Goal: Task Accomplishment & Management: Manage account settings

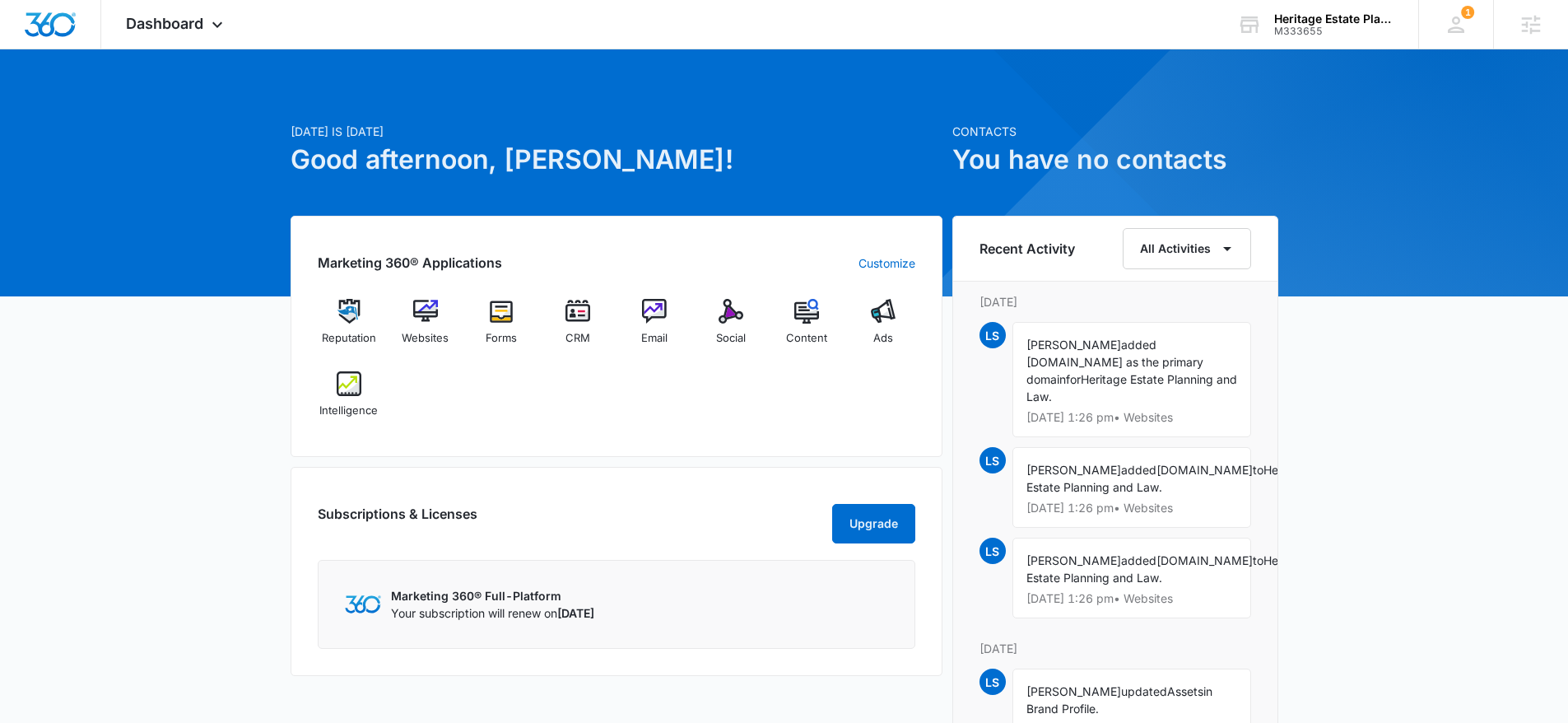
click at [686, 434] on div "Marketing 360® Applications Customize Reputation Websites Forms CRM Email Socia…" at bounding box center [617, 336] width 652 height 241
click at [437, 336] on span "Websites" at bounding box center [425, 339] width 47 height 17
click at [61, 36] on div at bounding box center [50, 24] width 101 height 49
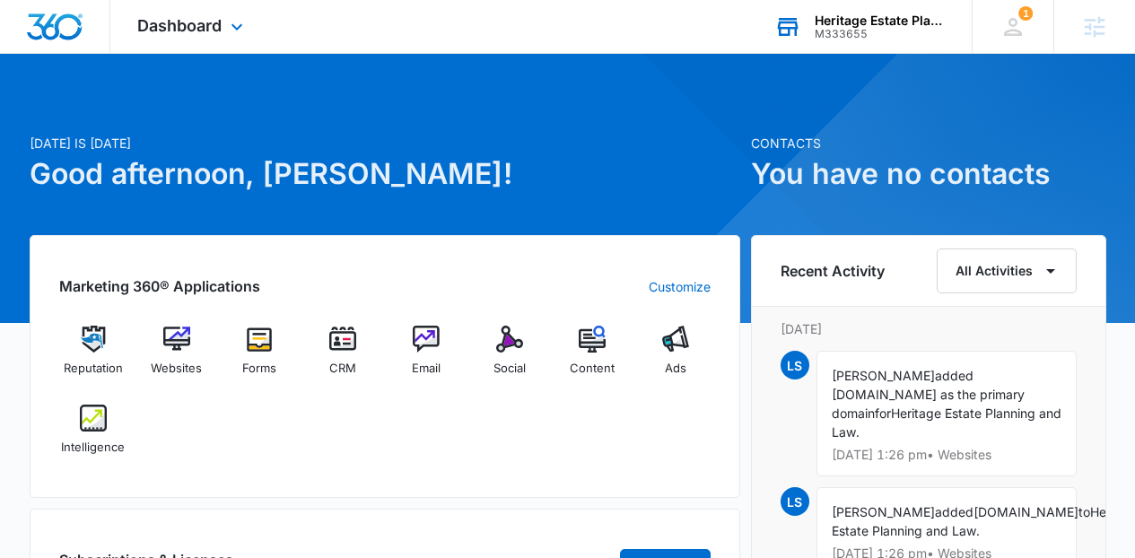
click at [846, 32] on div "M333655" at bounding box center [880, 34] width 131 height 13
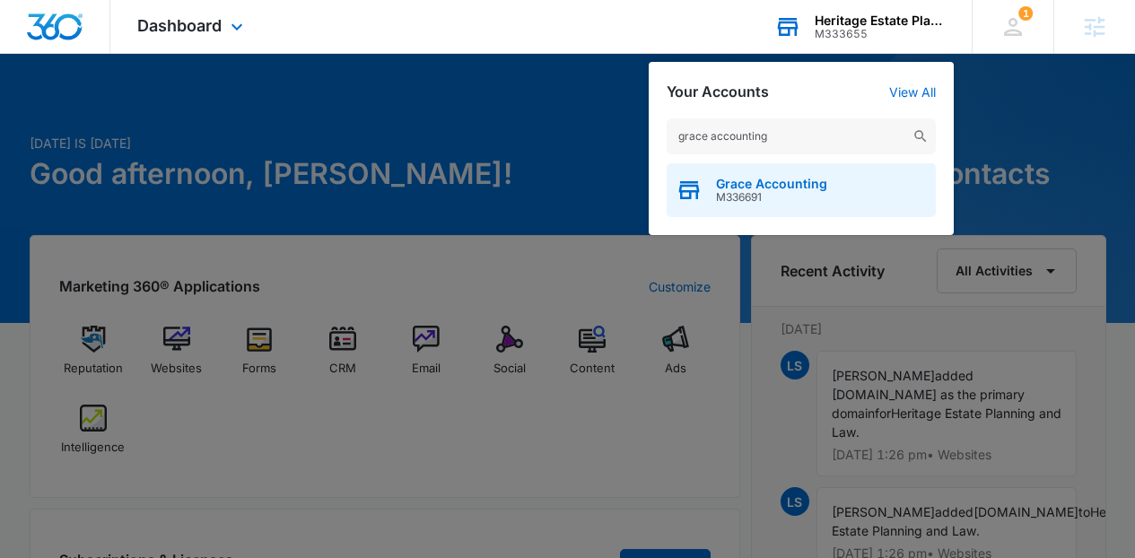
type input "grace accounting"
click at [740, 204] on div "Grace Accounting M336691" at bounding box center [801, 190] width 269 height 54
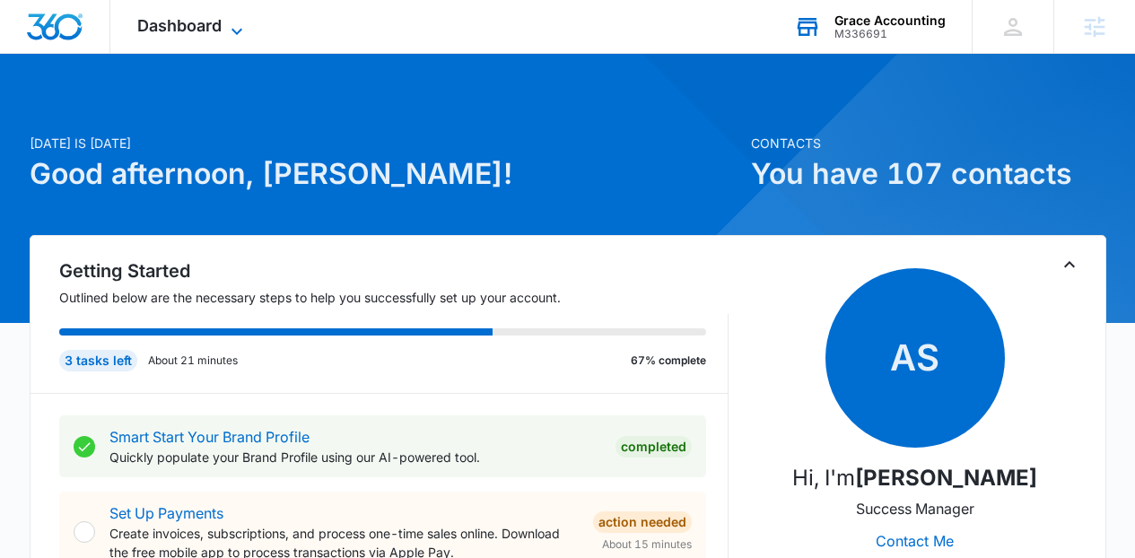
click at [233, 31] on icon at bounding box center [237, 32] width 22 height 22
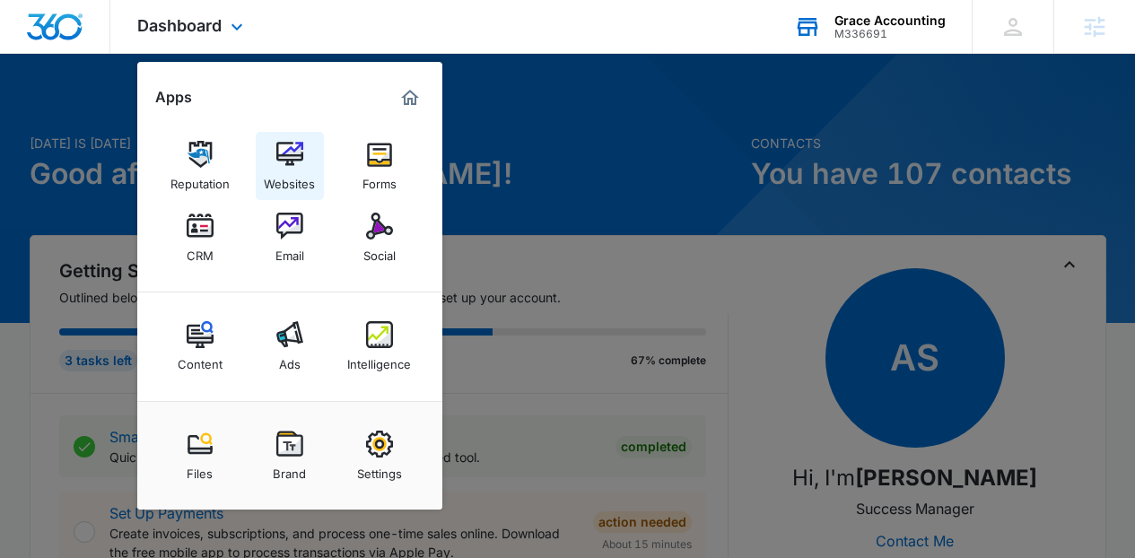
click at [284, 142] on img at bounding box center [289, 154] width 27 height 27
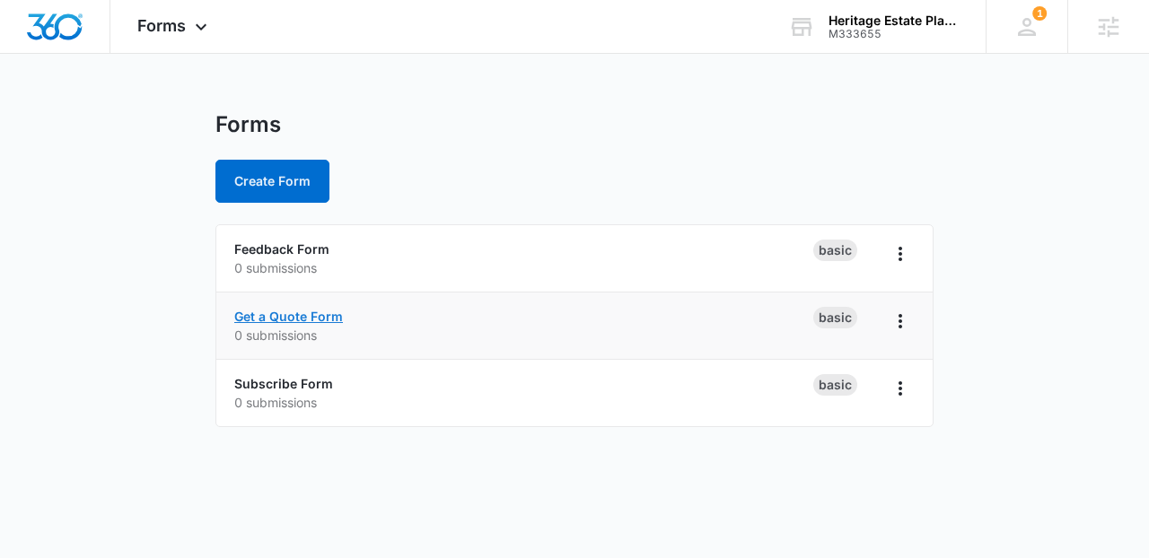
click at [296, 321] on link "Get a Quote Form" at bounding box center [288, 316] width 109 height 15
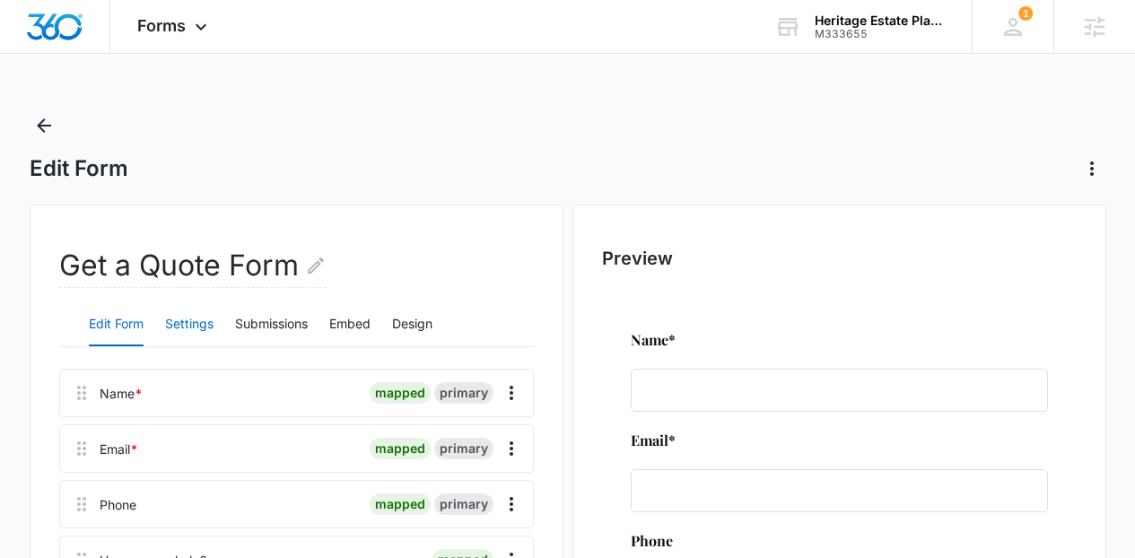
click at [197, 329] on button "Settings" at bounding box center [189, 324] width 48 height 43
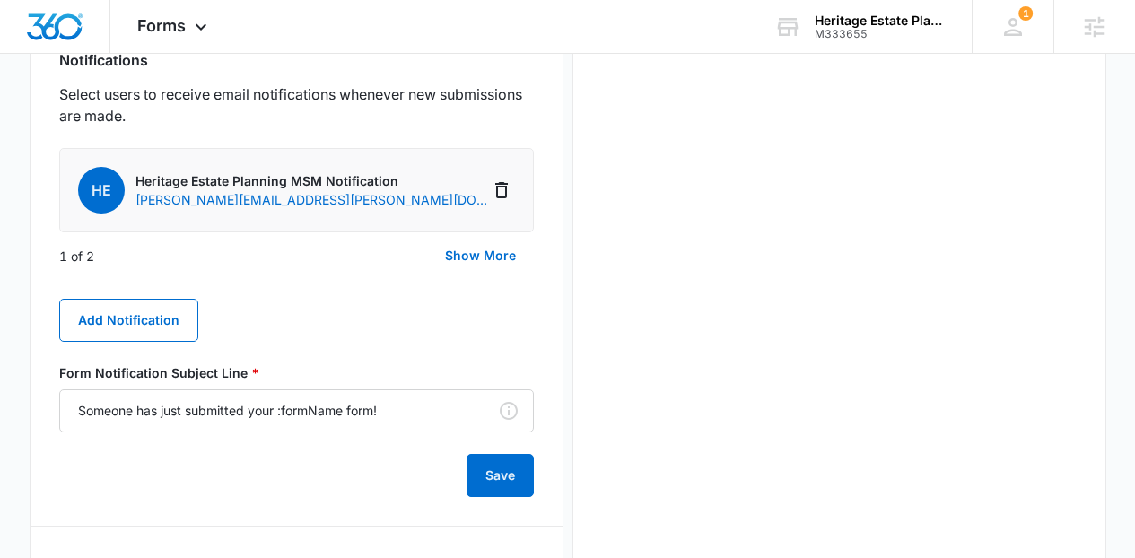
scroll to position [940, 0]
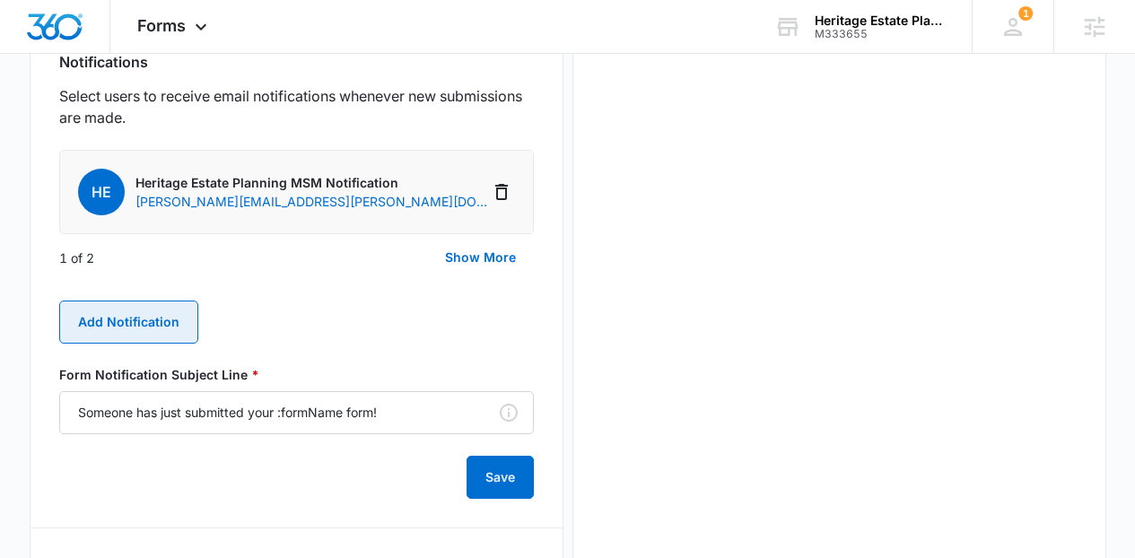
click at [152, 322] on button "Add Notification" at bounding box center [128, 322] width 139 height 43
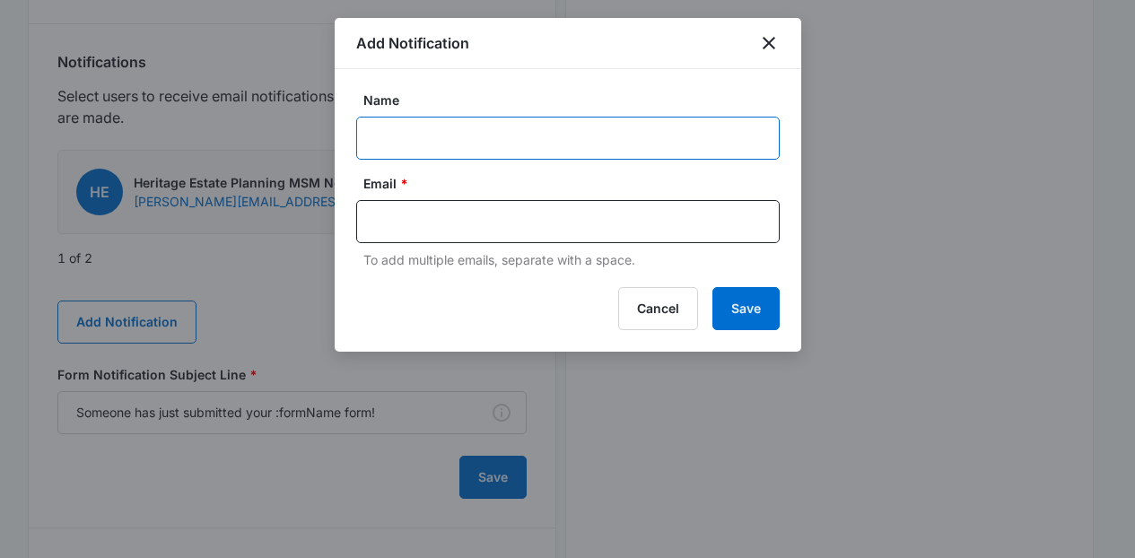
click at [458, 148] on input "Name" at bounding box center [568, 138] width 424 height 43
paste input "[EMAIL_ADDRESS][DOMAIN_NAME]"
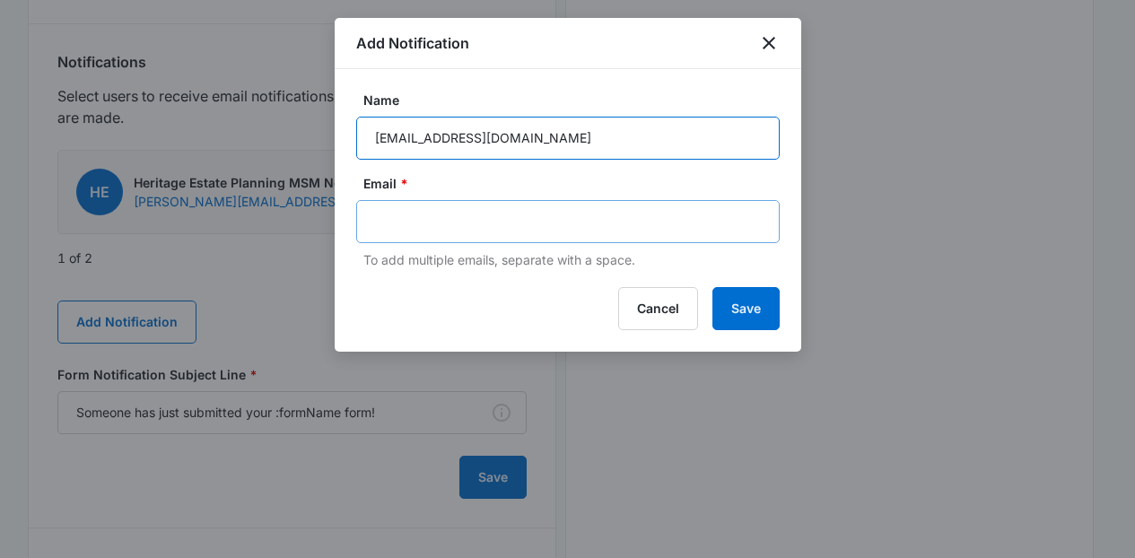
type input "[EMAIL_ADDRESS][DOMAIN_NAME]"
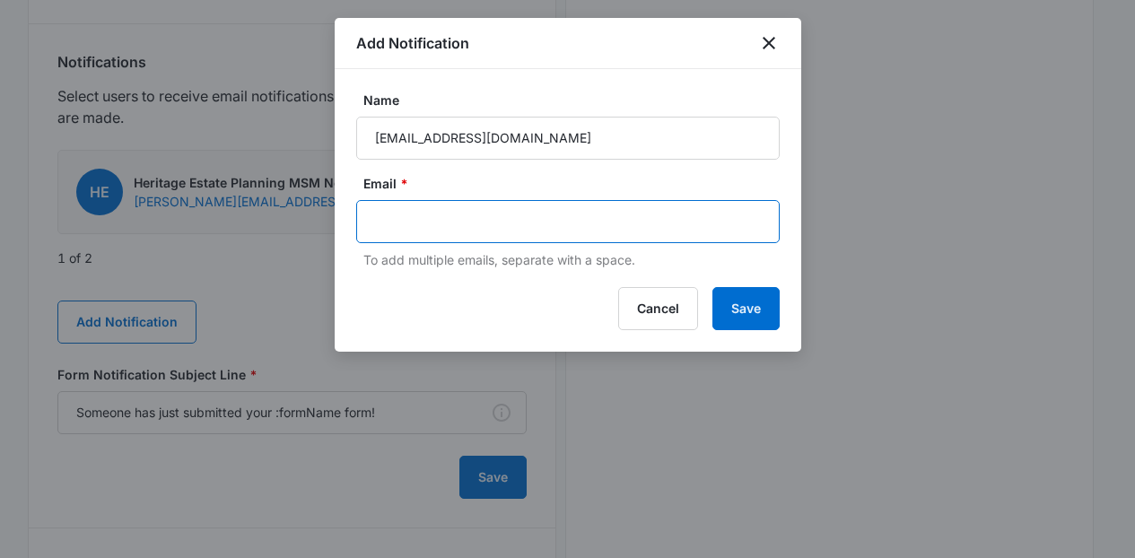
click at [473, 223] on input "text" at bounding box center [569, 221] width 389 height 27
paste input "[EMAIL_ADDRESS][DOMAIN_NAME]"
type input "[EMAIL_ADDRESS][DOMAIN_NAME]"
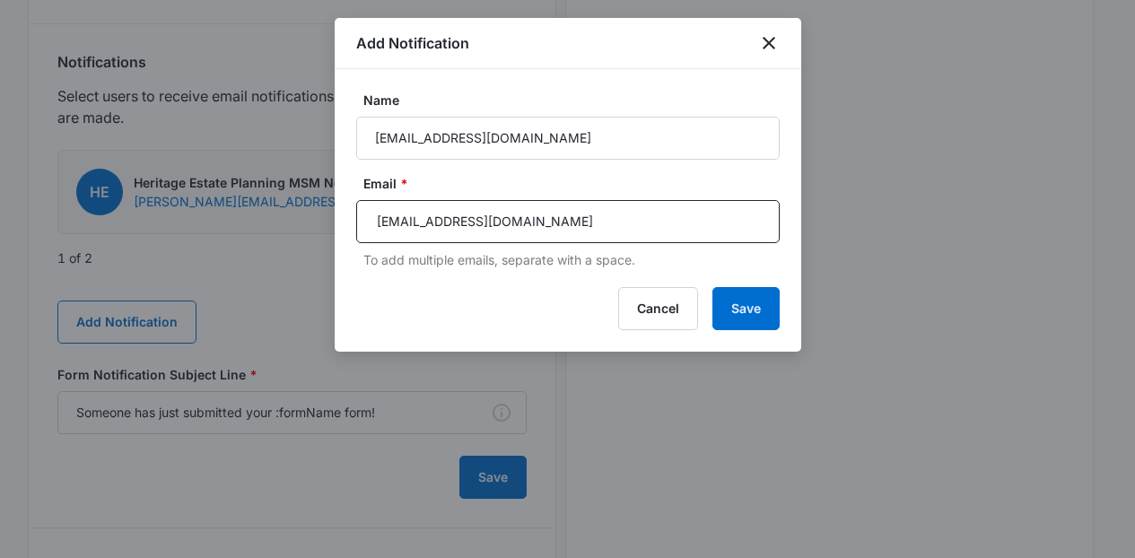
click at [757, 285] on div "Add Notification Name [EMAIL_ADDRESS][DOMAIN_NAME] Email * [EMAIL_ADDRESS][DOMA…" at bounding box center [568, 185] width 467 height 334
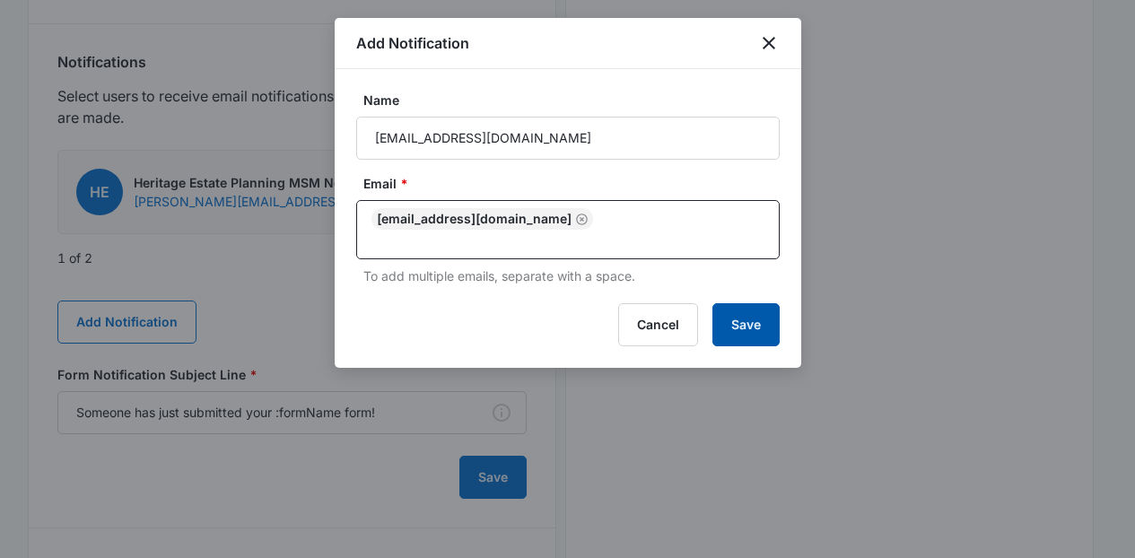
click at [762, 305] on button "Save" at bounding box center [745, 324] width 67 height 43
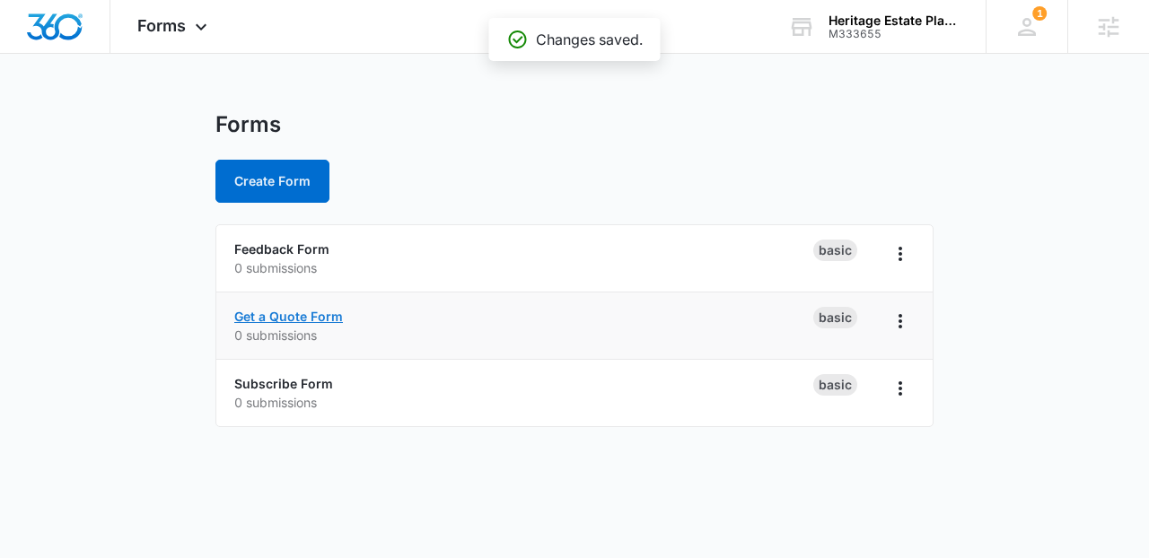
click at [318, 311] on link "Get a Quote Form" at bounding box center [288, 316] width 109 height 15
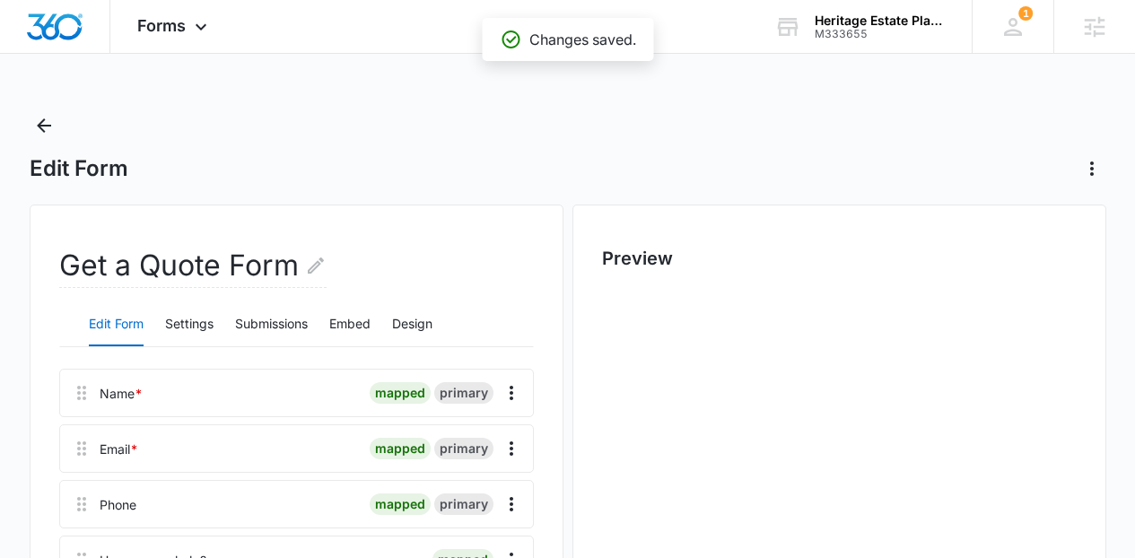
click at [218, 337] on div "Edit Form Settings Submissions Embed Design" at bounding box center [296, 324] width 475 height 45
click at [197, 323] on button "Settings" at bounding box center [189, 324] width 48 height 43
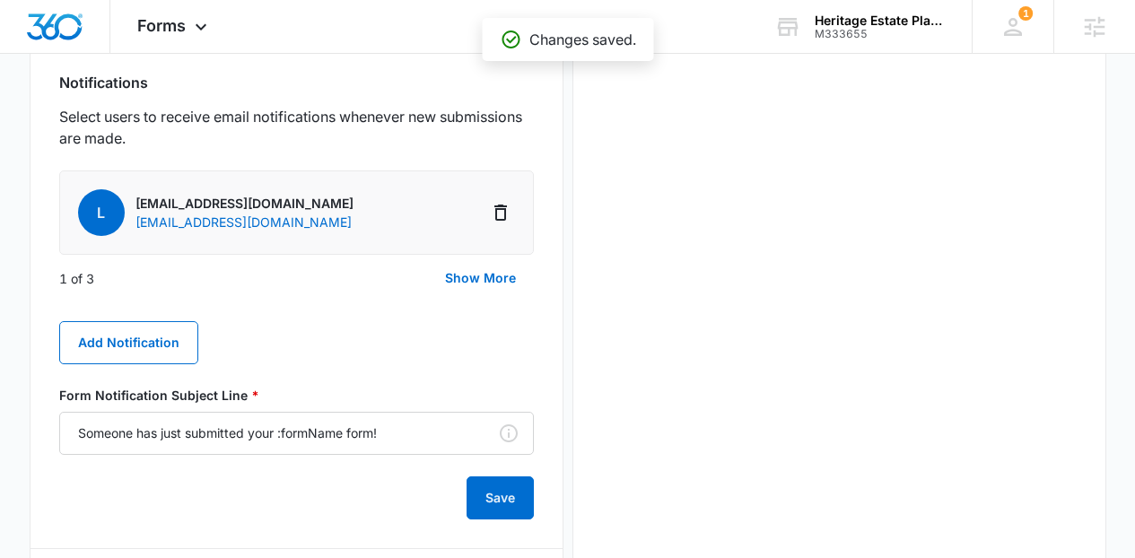
scroll to position [919, 0]
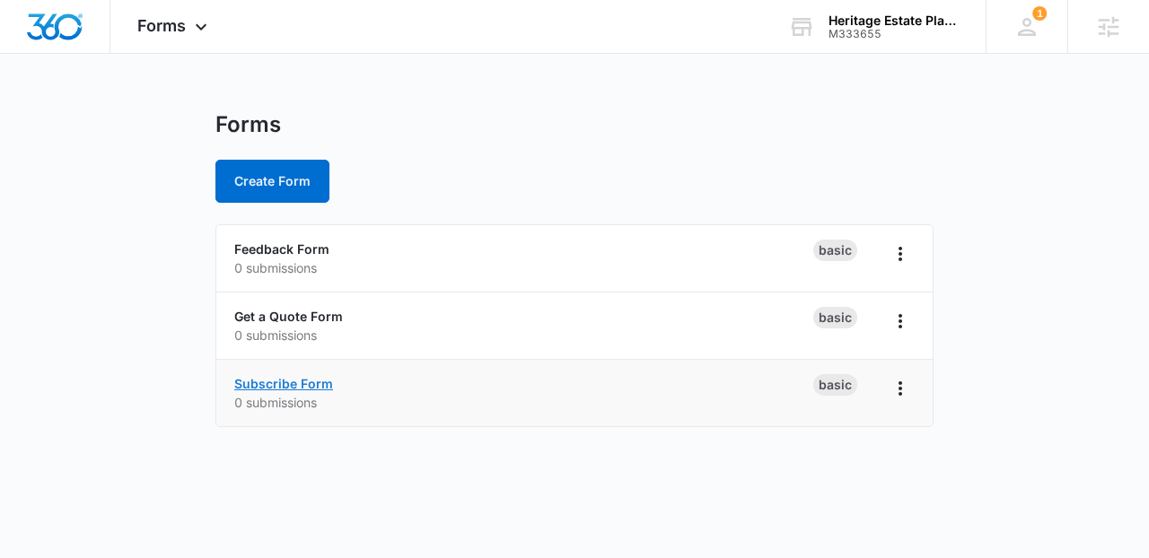
click at [293, 382] on link "Subscribe Form" at bounding box center [283, 383] width 99 height 15
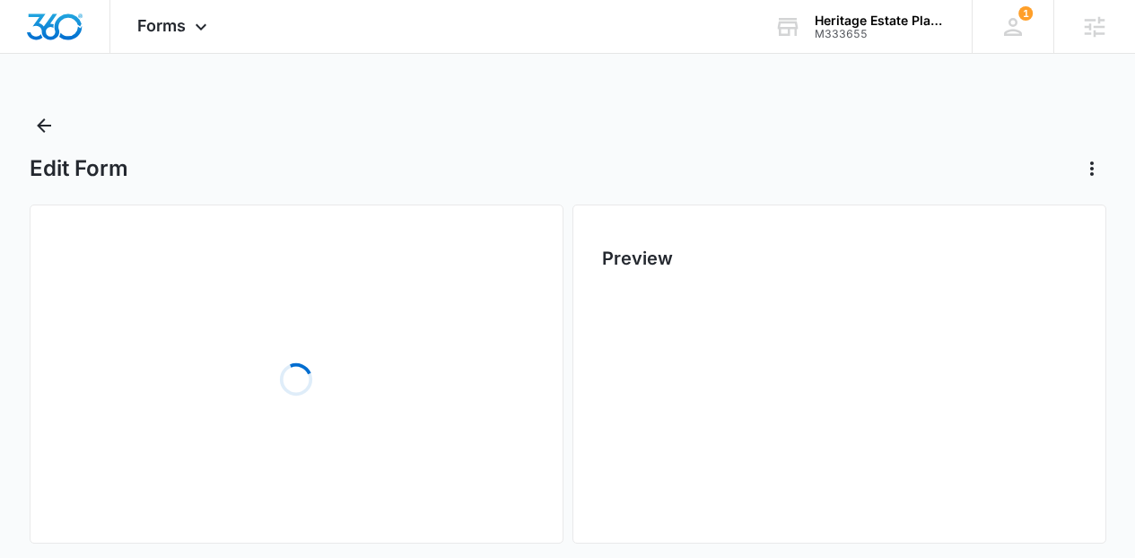
click at [200, 309] on div "Loading" at bounding box center [296, 379] width 475 height 269
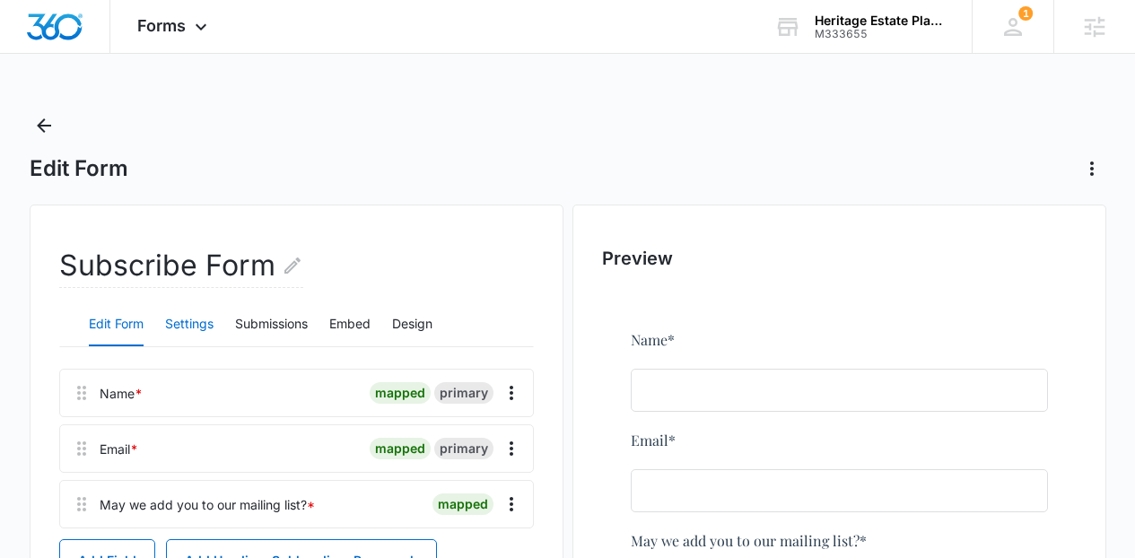
click at [204, 320] on button "Settings" at bounding box center [189, 324] width 48 height 43
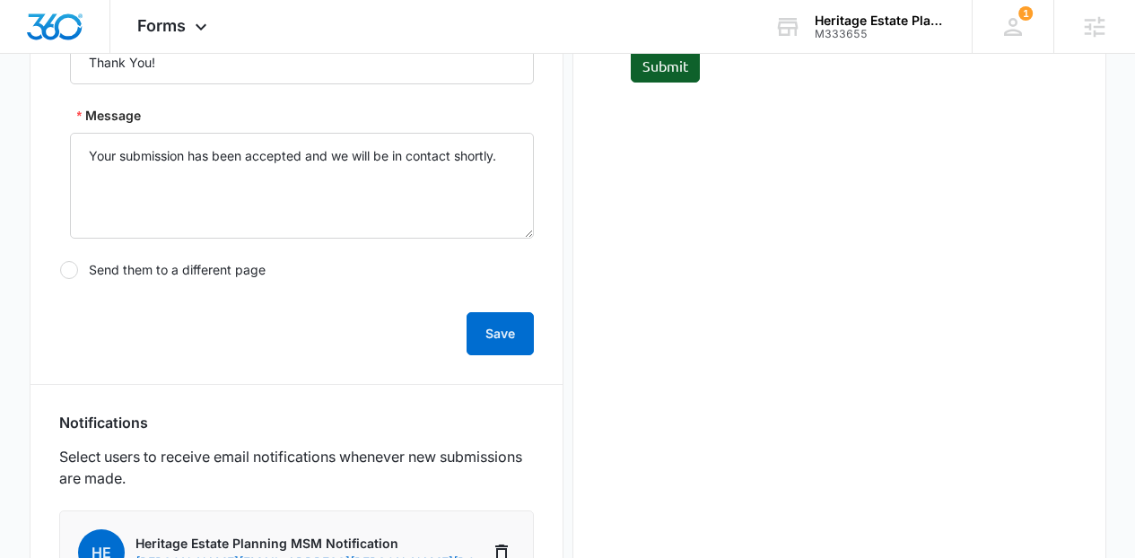
scroll to position [861, 0]
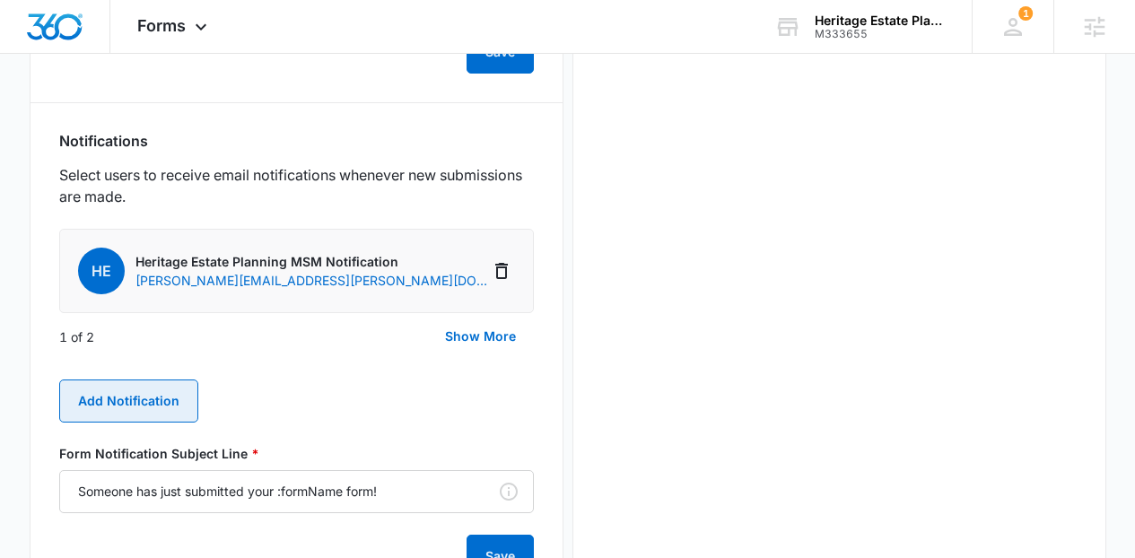
click at [152, 393] on button "Add Notification" at bounding box center [128, 401] width 139 height 43
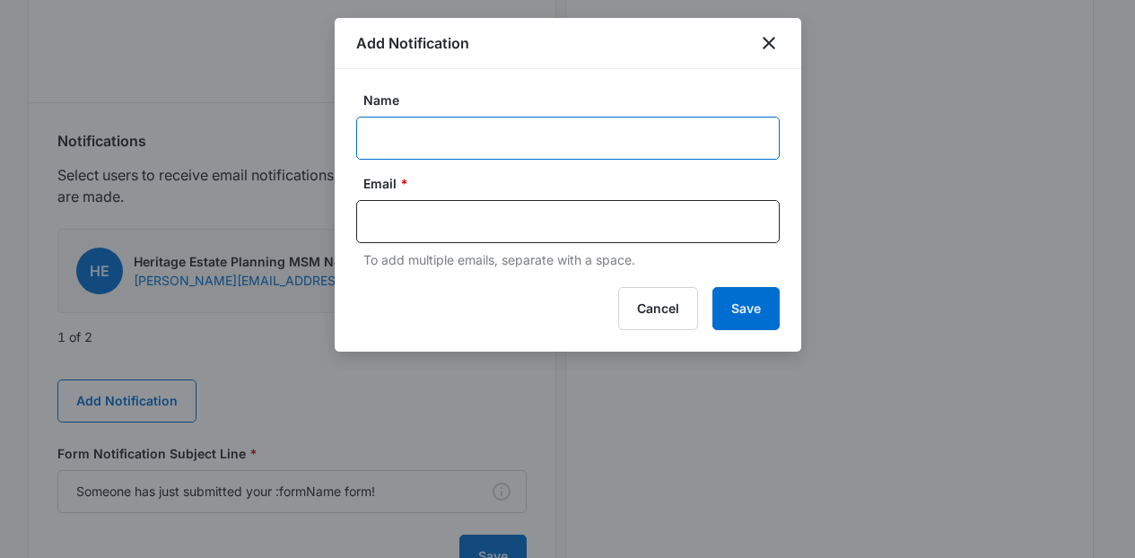
click at [385, 146] on input "Name" at bounding box center [568, 138] width 424 height 43
paste input "[EMAIL_ADDRESS][DOMAIN_NAME]"
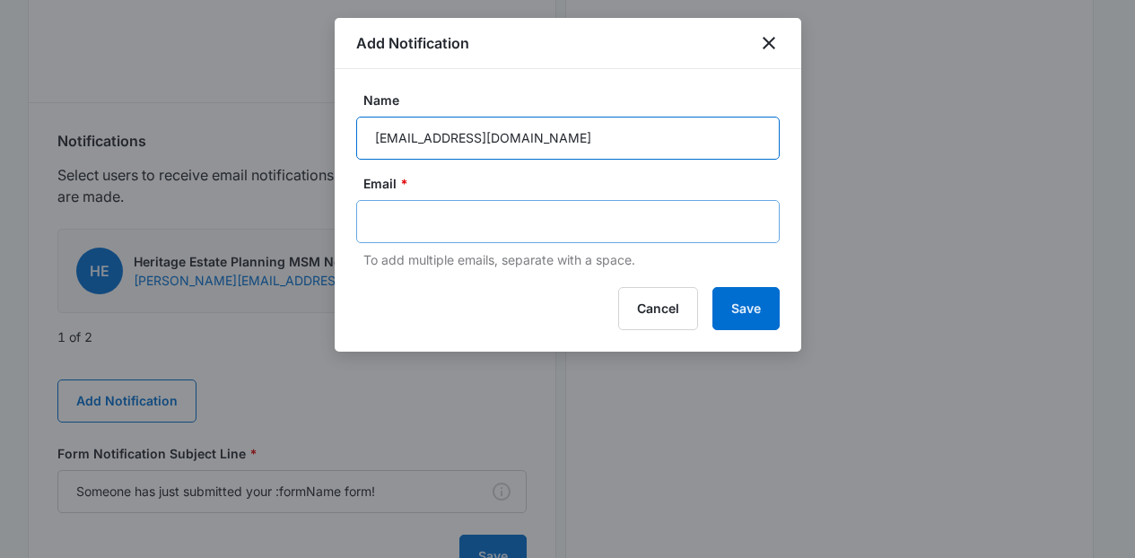
type input "[EMAIL_ADDRESS][DOMAIN_NAME]"
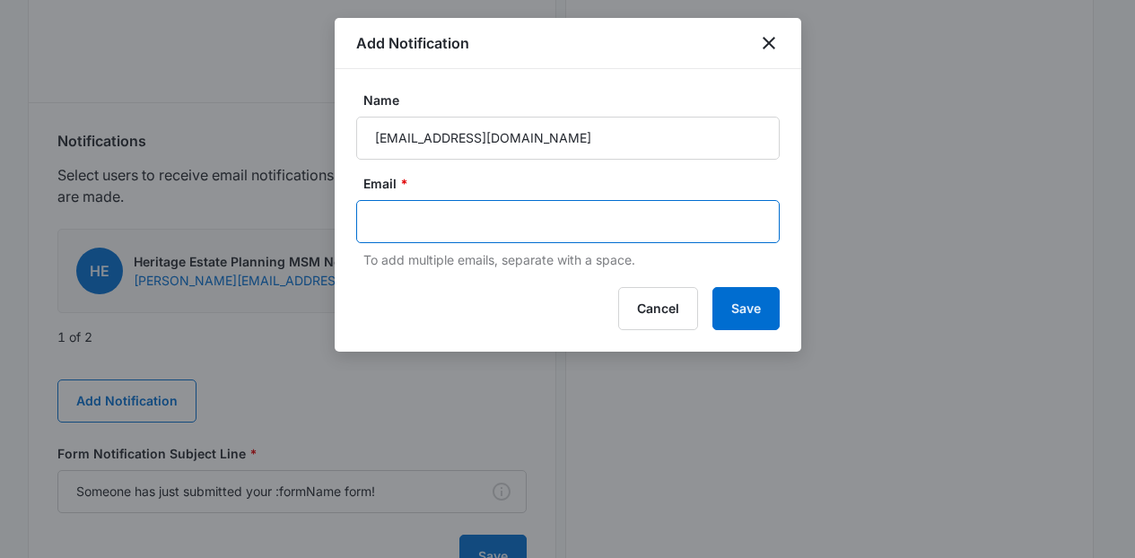
click at [417, 233] on input "text" at bounding box center [569, 221] width 389 height 27
paste input "[EMAIL_ADDRESS][DOMAIN_NAME]"
type input "[EMAIL_ADDRESS][DOMAIN_NAME]"
click at [773, 319] on button "Save" at bounding box center [745, 308] width 67 height 43
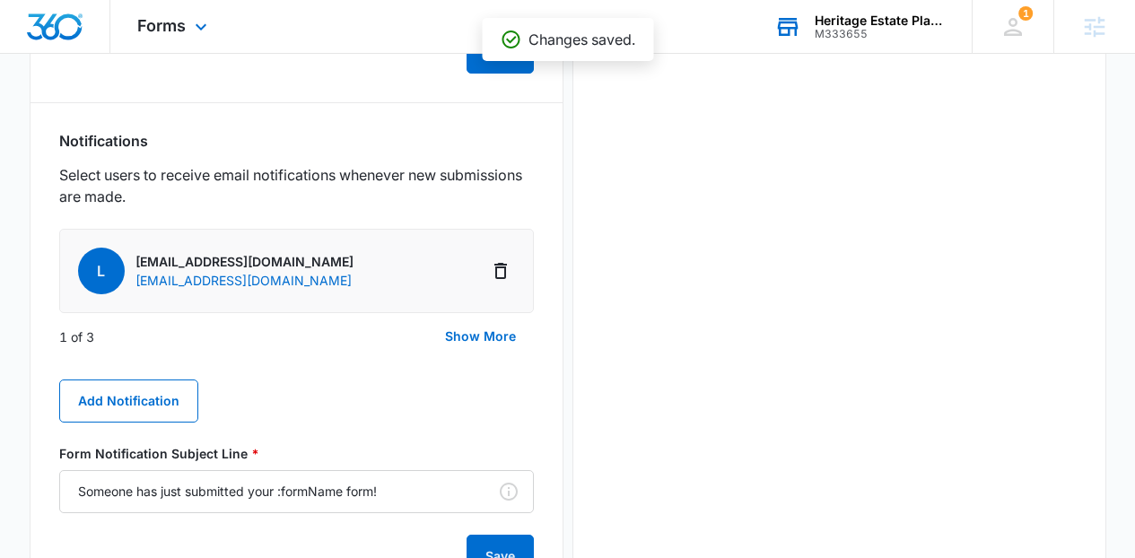
click at [904, 28] on div "M333655" at bounding box center [880, 34] width 131 height 13
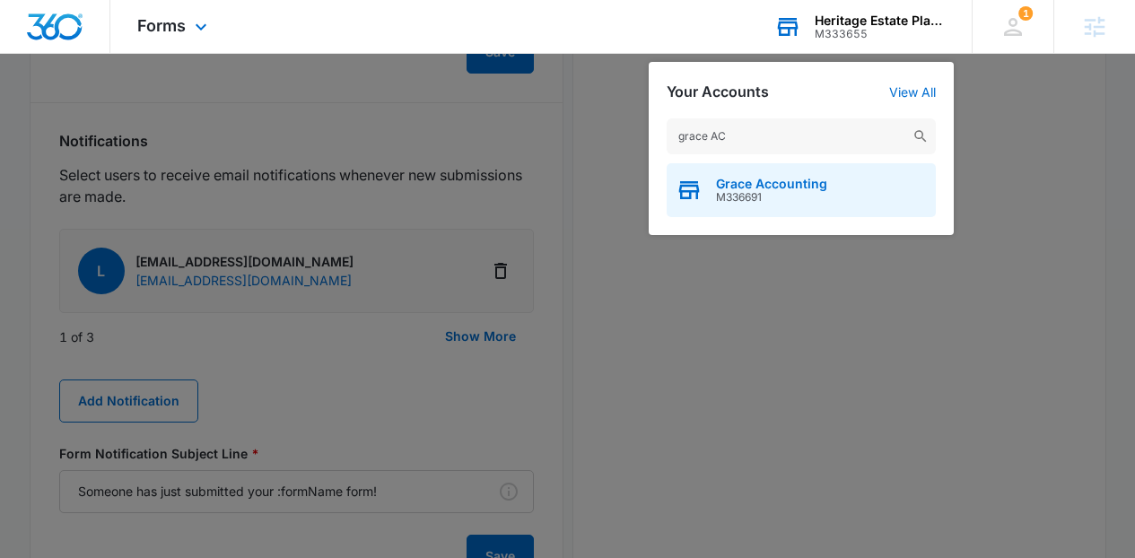
type input "grace AC"
click at [774, 201] on span "M336691" at bounding box center [771, 197] width 111 height 13
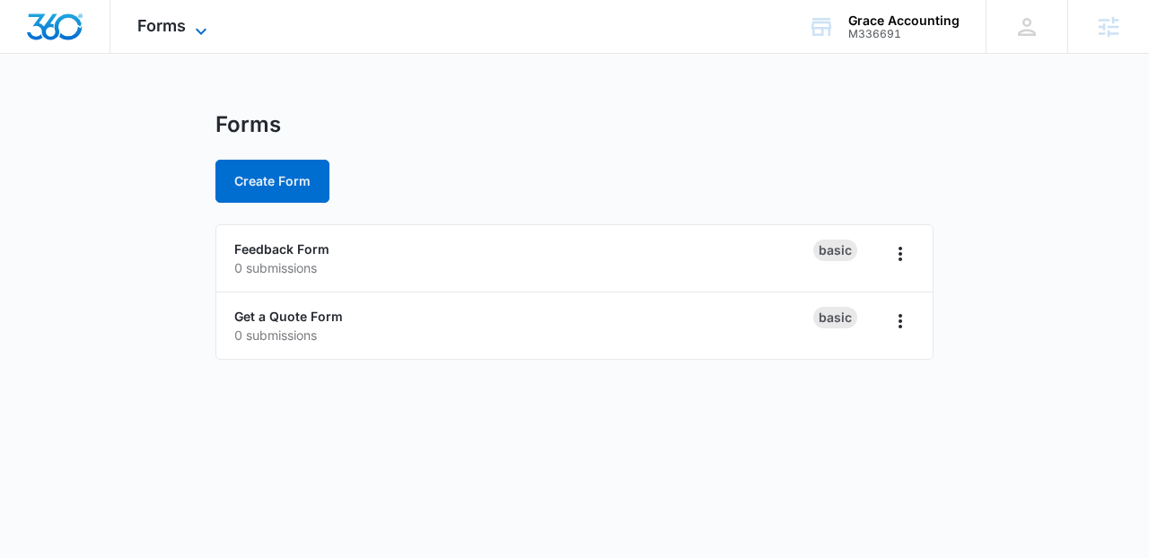
click at [158, 34] on span "Forms" at bounding box center [161, 25] width 48 height 19
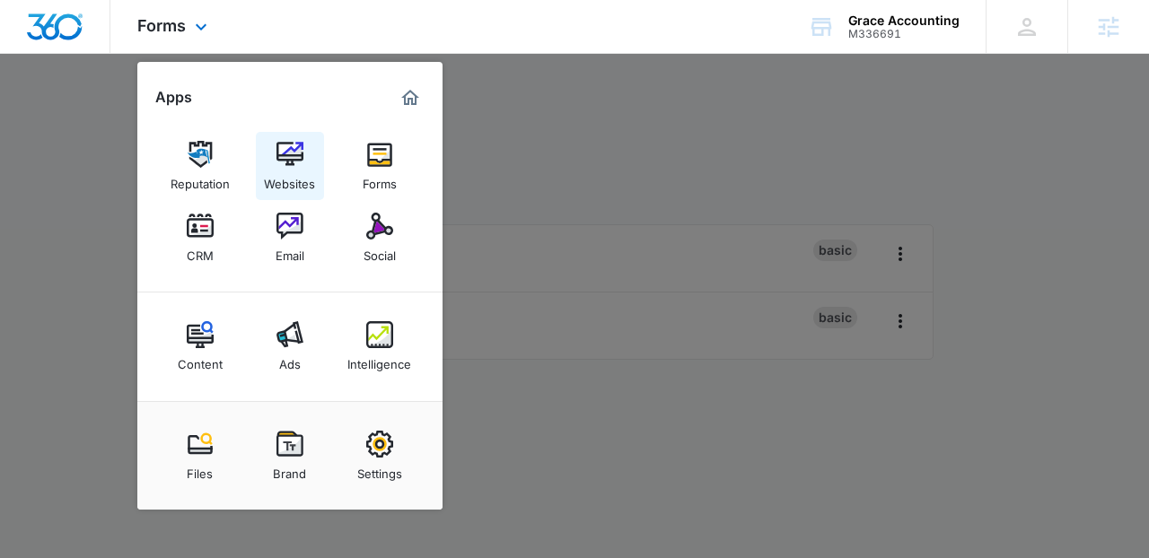
click at [275, 172] on div "Websites" at bounding box center [289, 179] width 51 height 23
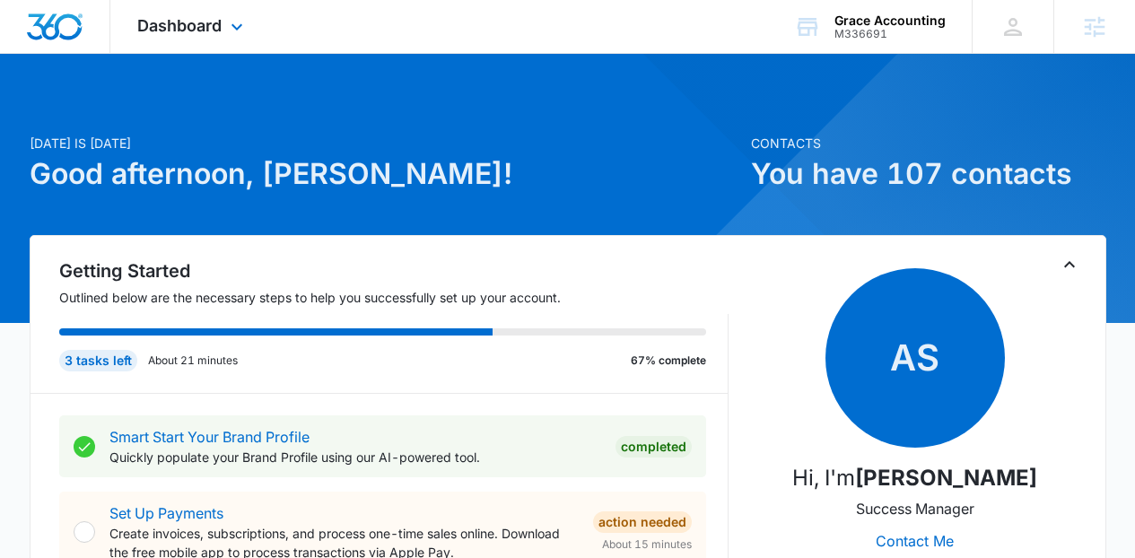
click at [206, 50] on div "Dashboard Apps Reputation Websites Forms CRM Email Social Content Ads Intellige…" at bounding box center [192, 26] width 164 height 53
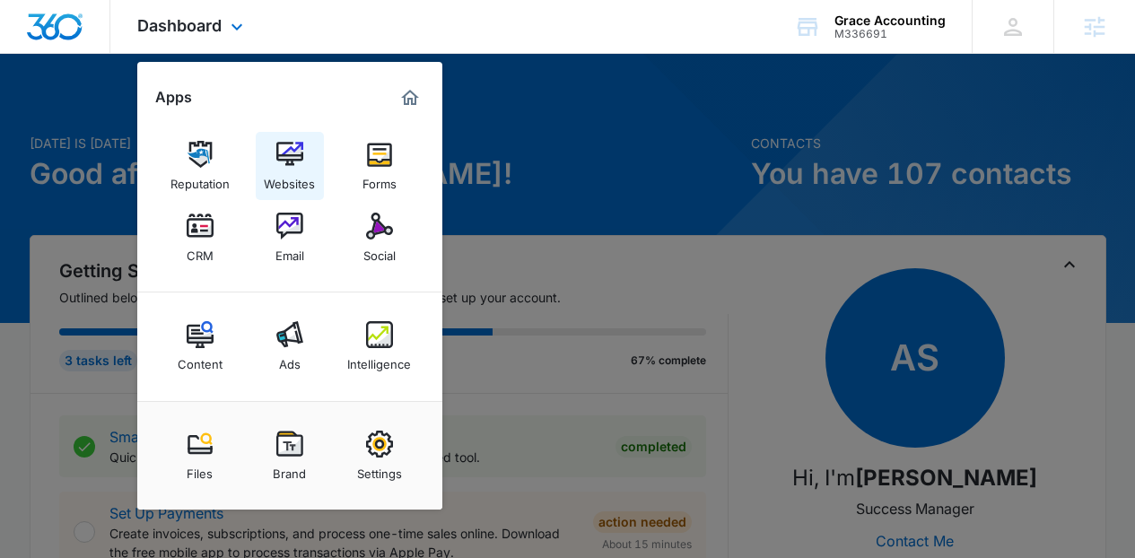
click at [278, 162] on img at bounding box center [289, 154] width 27 height 27
